Goal: Entertainment & Leisure: Consume media (video, audio)

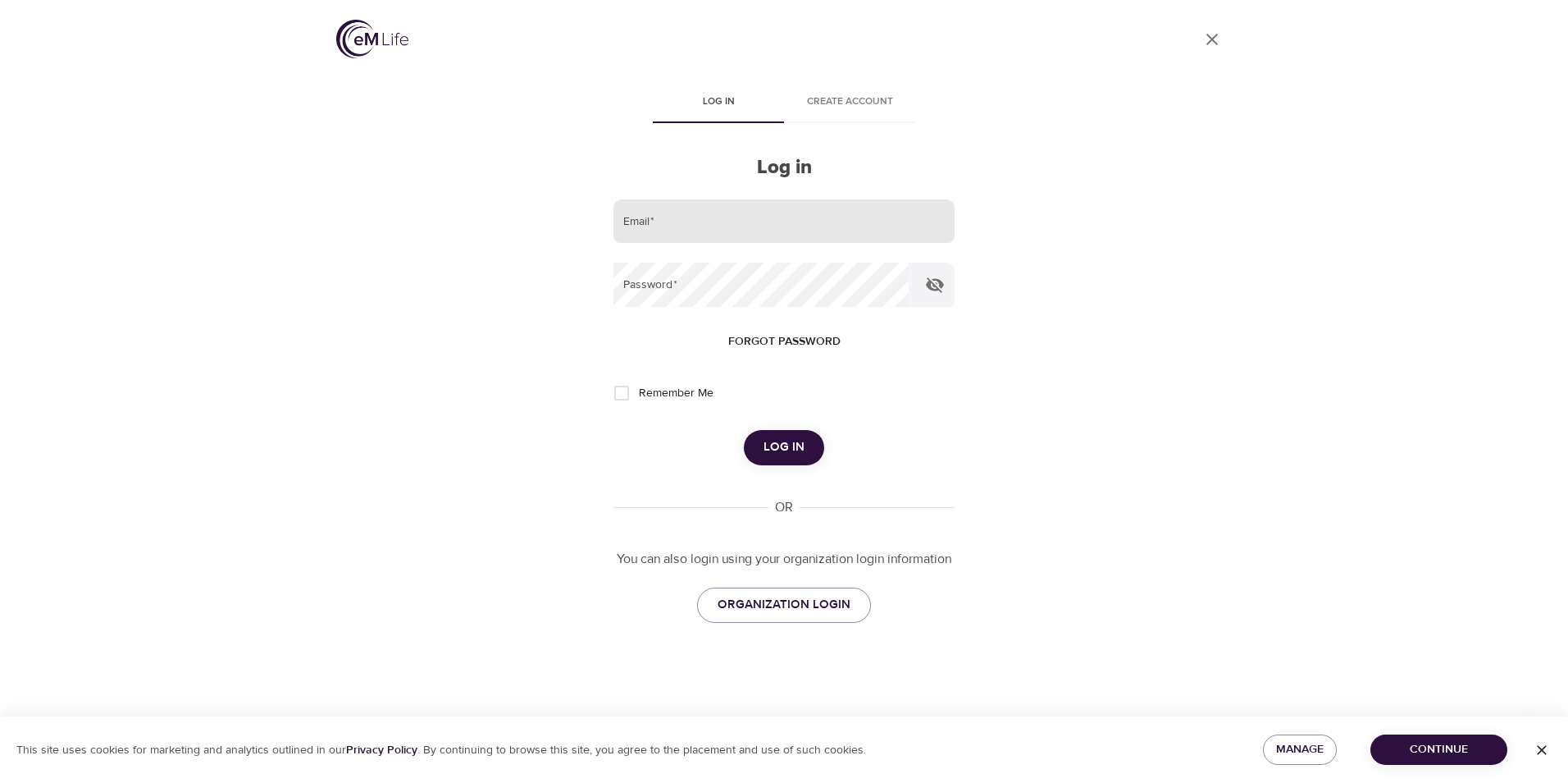
click at [687, 219] on input "email" at bounding box center [784, 222] width 342 height 44
type input "[EMAIL_ADDRESS][DOMAIN_NAME]"
click at [744, 430] on button "Log in" at bounding box center [784, 448] width 80 height 34
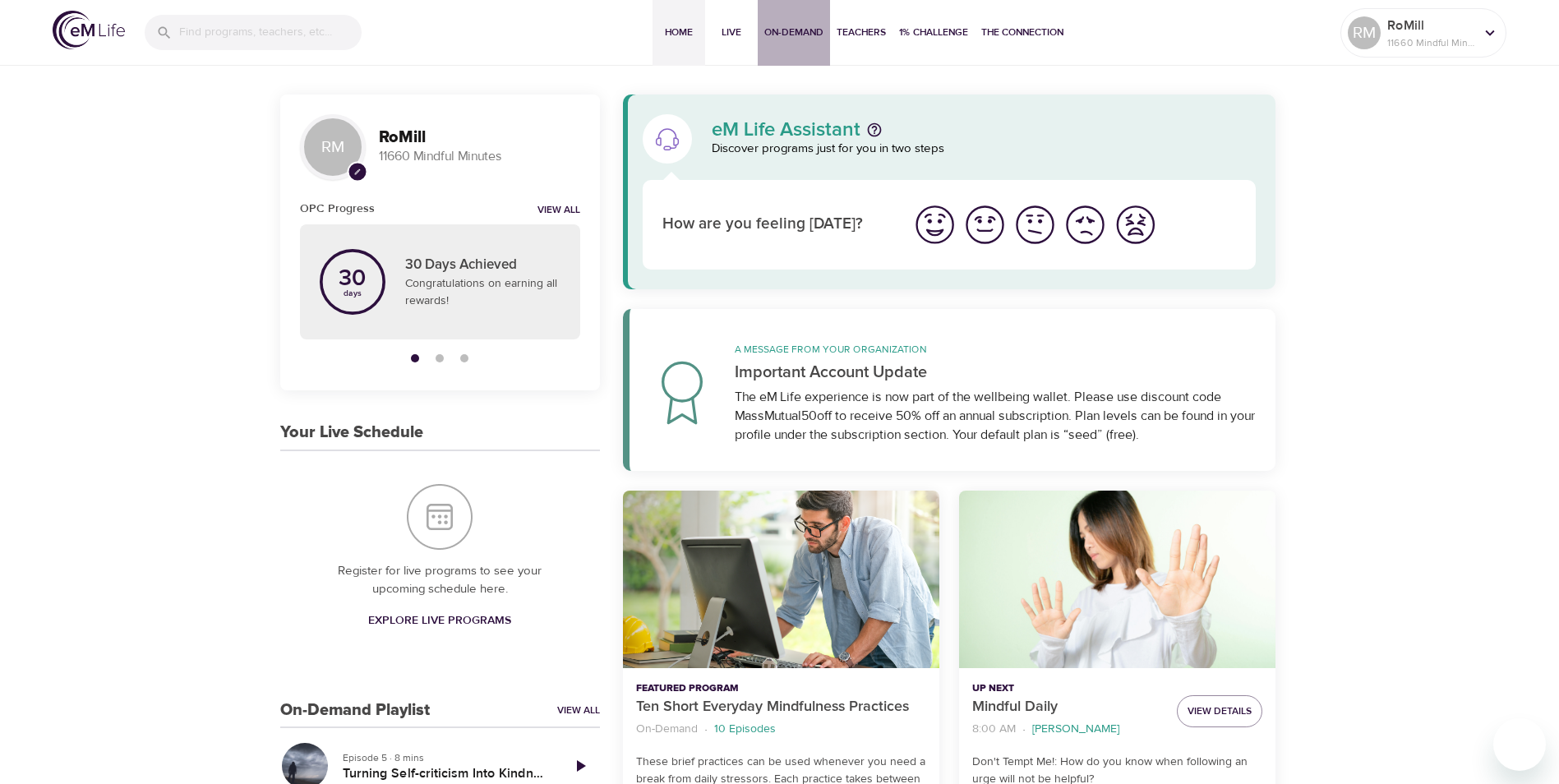
click at [791, 33] on span "On-Demand" at bounding box center [793, 32] width 59 height 17
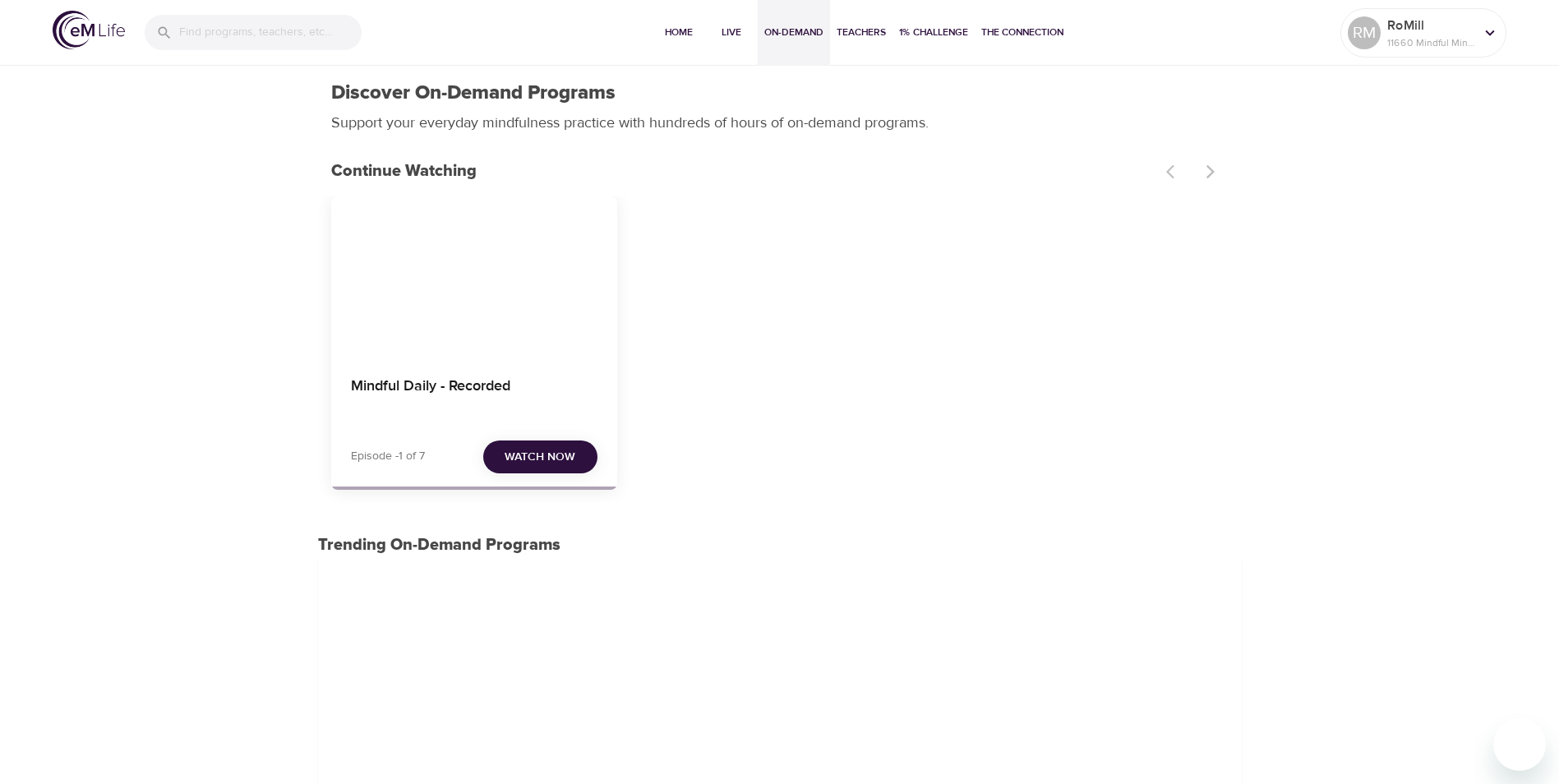
click at [547, 456] on span "Watch Now" at bounding box center [540, 457] width 71 height 21
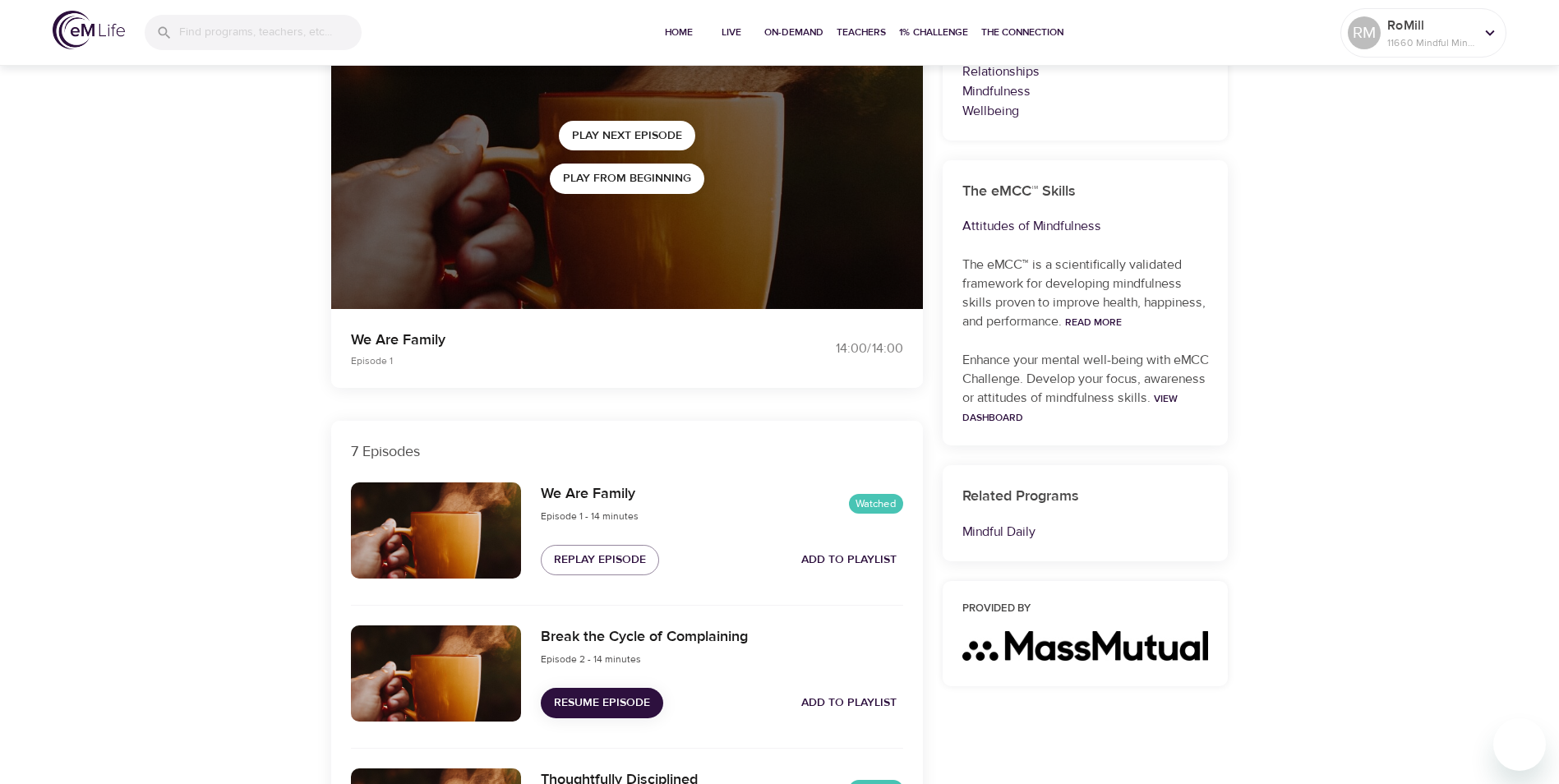
scroll to position [493, 0]
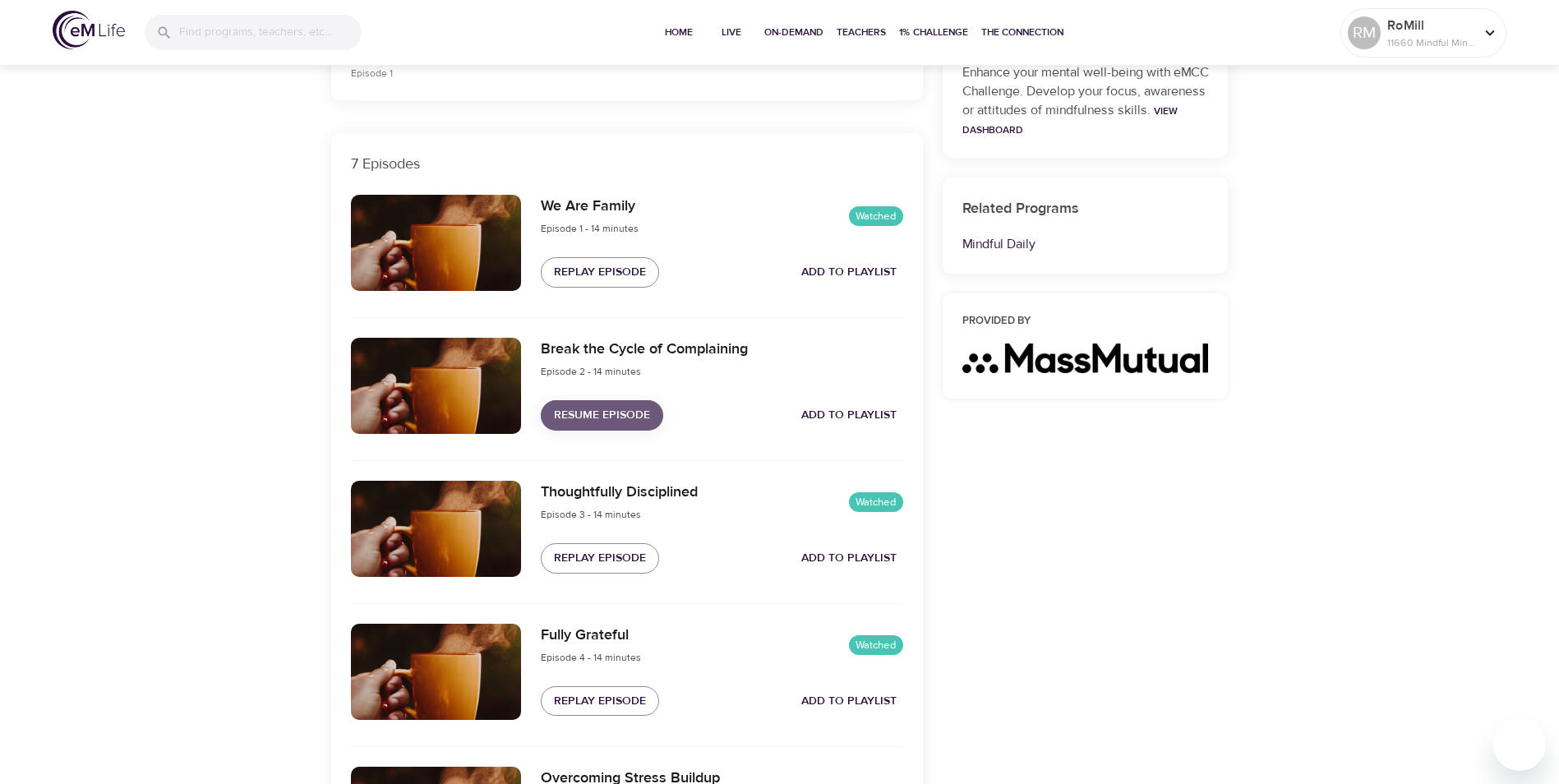
click at [585, 413] on span "Resume Episode" at bounding box center [602, 415] width 96 height 21
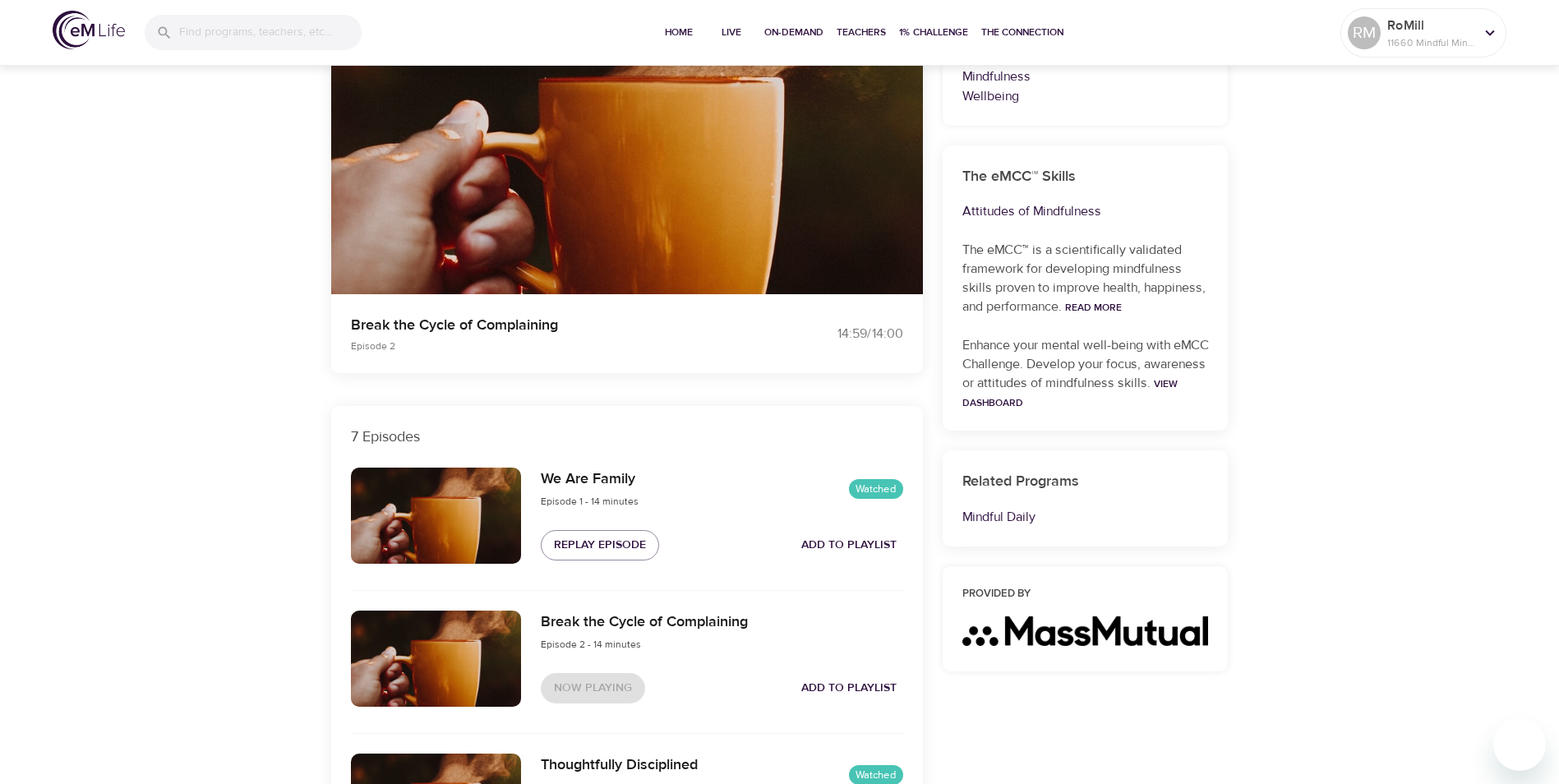
scroll to position [0, 0]
